Goal: Information Seeking & Learning: Learn about a topic

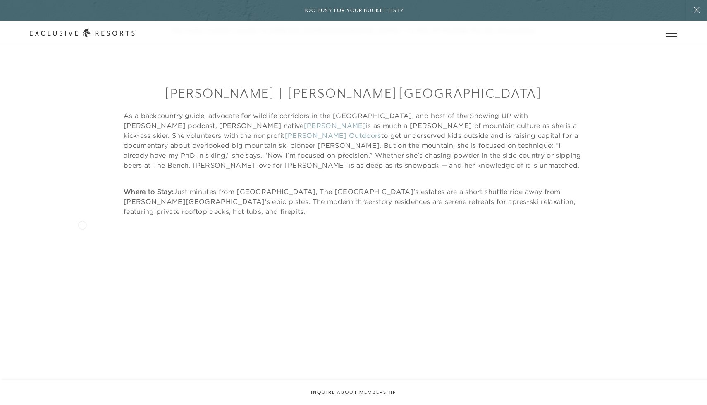
scroll to position [866, 0]
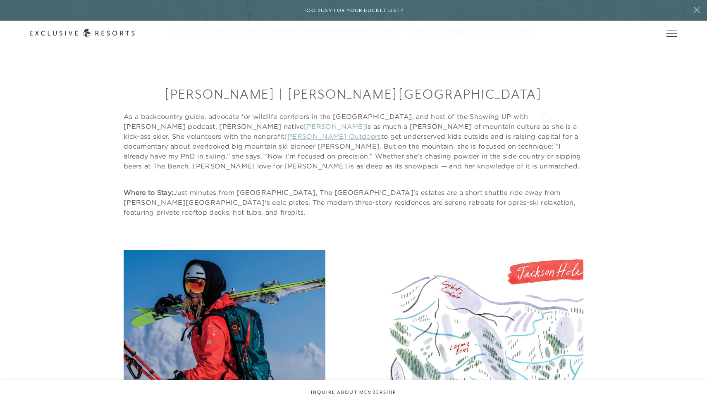
click at [381, 132] on link "[PERSON_NAME] Outdoors" at bounding box center [333, 136] width 96 height 8
drag, startPoint x: 251, startPoint y: 128, endPoint x: 356, endPoint y: 128, distance: 105.0
click at [357, 128] on p "As a backcountry guide, advocate for wildlife corridors in the [GEOGRAPHIC_DATA…" at bounding box center [353, 142] width 459 height 60
click at [356, 128] on p "As a backcountry guide, advocate for wildlife corridors in the [GEOGRAPHIC_DATA…" at bounding box center [353, 142] width 459 height 60
drag, startPoint x: 356, startPoint y: 128, endPoint x: 534, endPoint y: 128, distance: 178.1
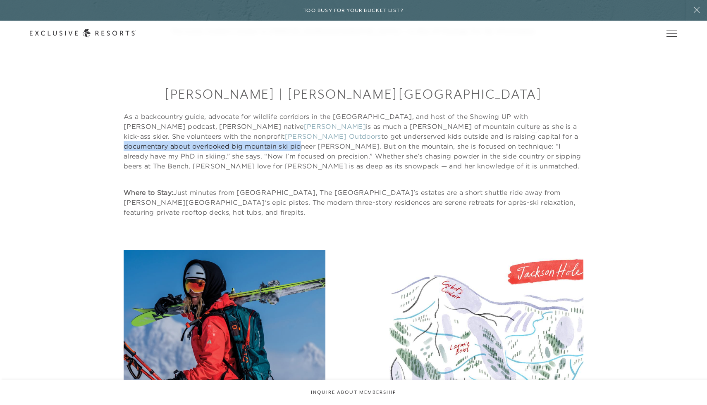
click at [534, 128] on p "As a backcountry guide, advocate for wildlife corridors in the [GEOGRAPHIC_DATA…" at bounding box center [353, 142] width 459 height 60
drag, startPoint x: 187, startPoint y: 140, endPoint x: 266, endPoint y: 136, distance: 78.6
click at [266, 136] on p "As a backcountry guide, advocate for wildlife corridors in the [GEOGRAPHIC_DATA…" at bounding box center [353, 142] width 459 height 60
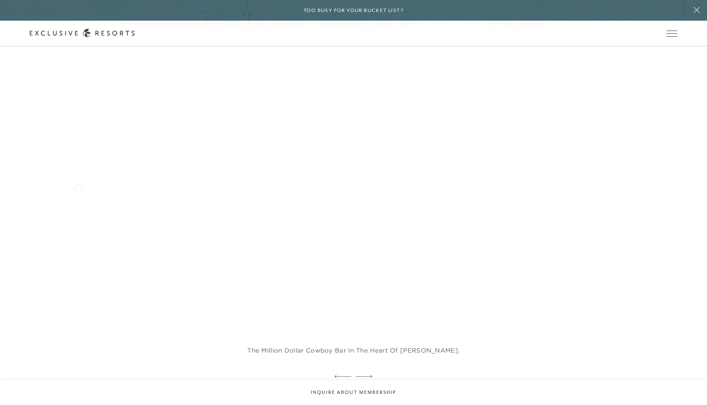
scroll to position [1787, 0]
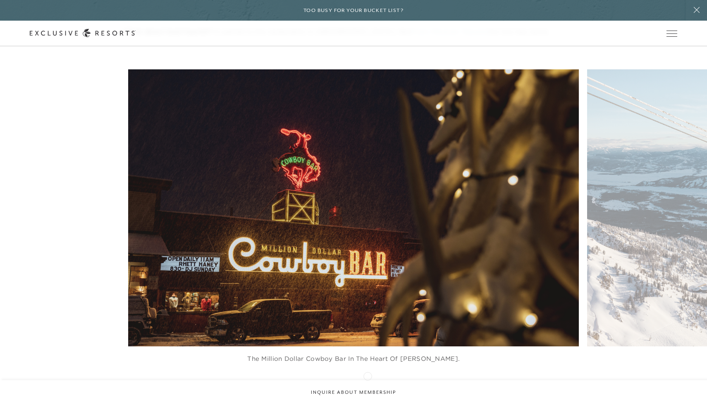
click at [367, 383] on icon at bounding box center [363, 384] width 17 height 3
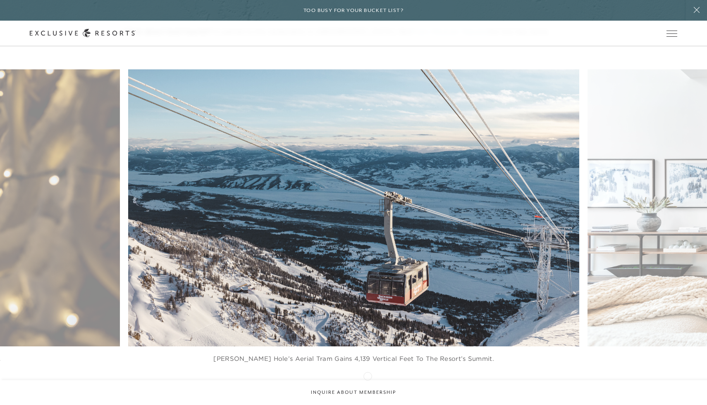
click at [367, 383] on icon at bounding box center [363, 384] width 17 height 3
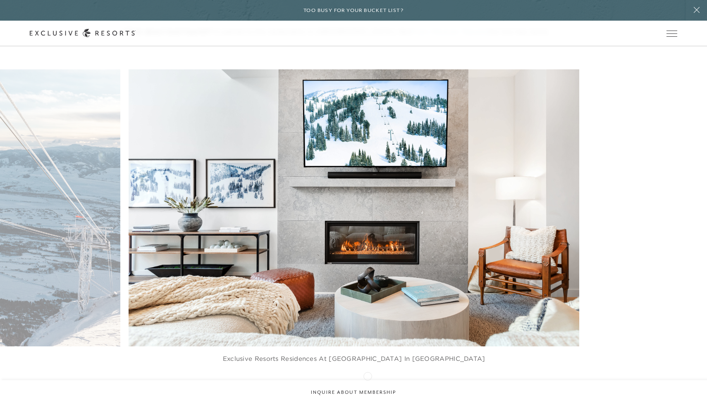
click at [367, 383] on icon at bounding box center [363, 384] width 17 height 3
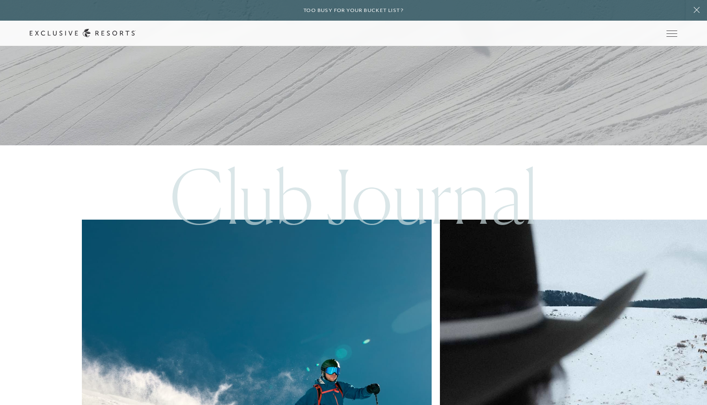
scroll to position [5320, 0]
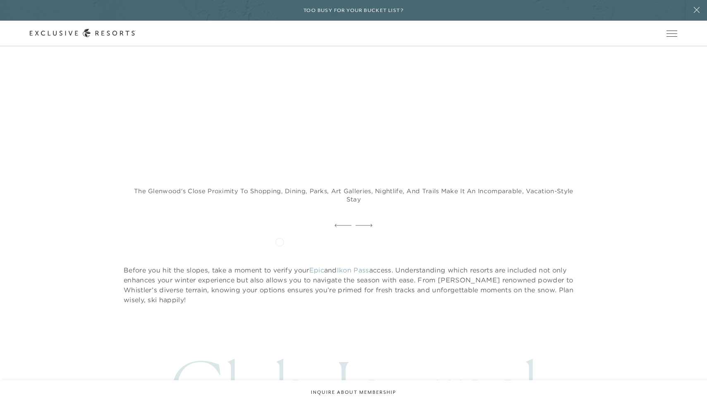
scroll to position [4893, 0]
